Goal: Navigation & Orientation: Go to known website

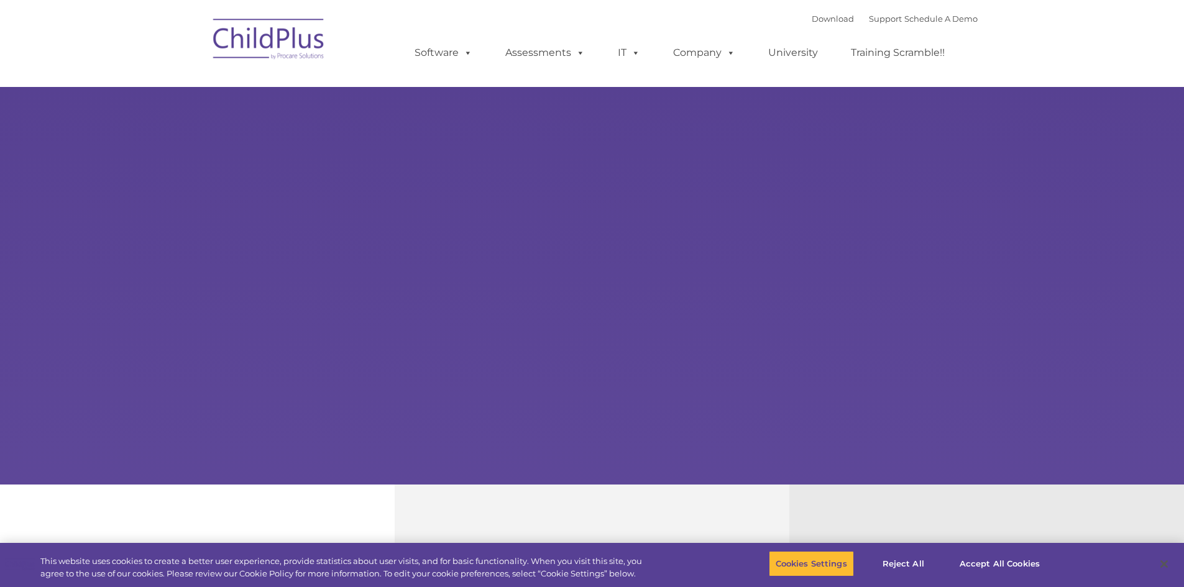
type input ""
select select "MEDIUM"
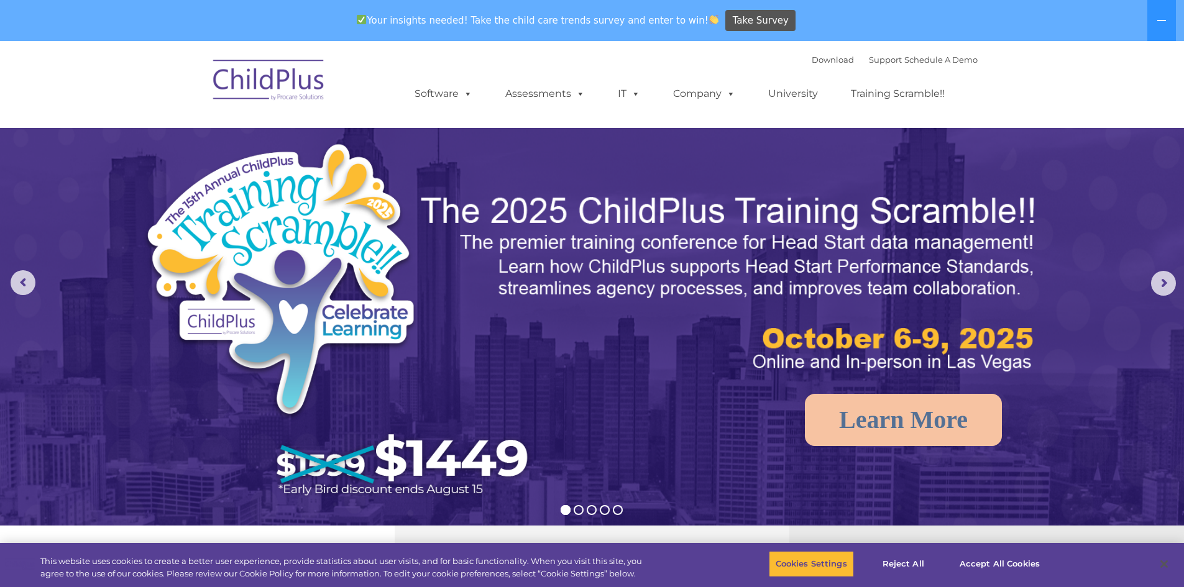
click at [256, 74] on img at bounding box center [269, 82] width 124 height 62
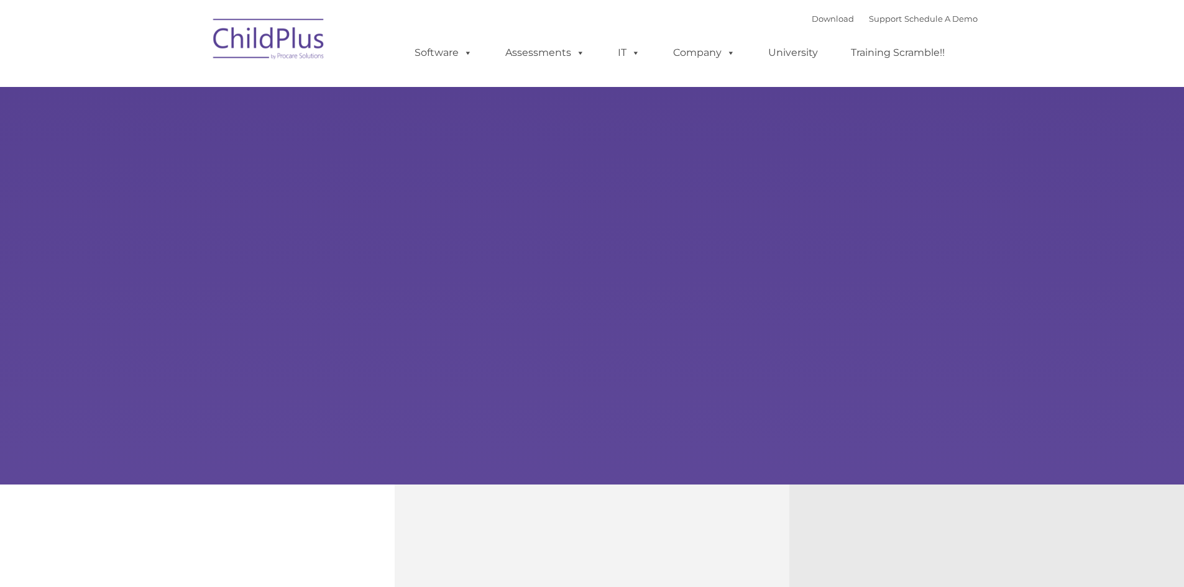
type input ""
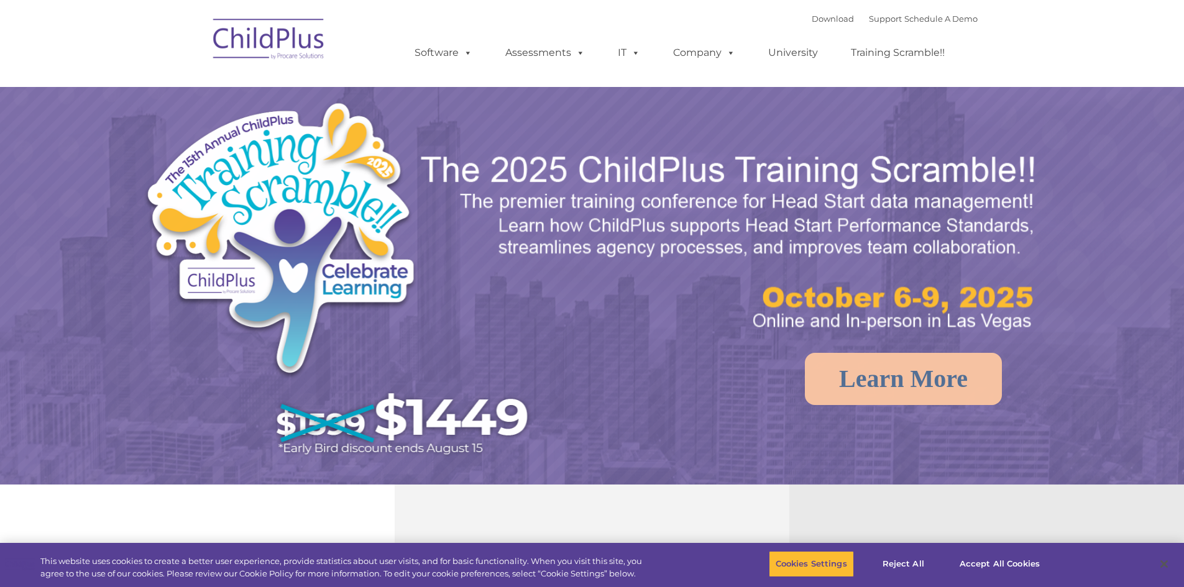
select select "MEDIUM"
